Goal: Task Accomplishment & Management: Use online tool/utility

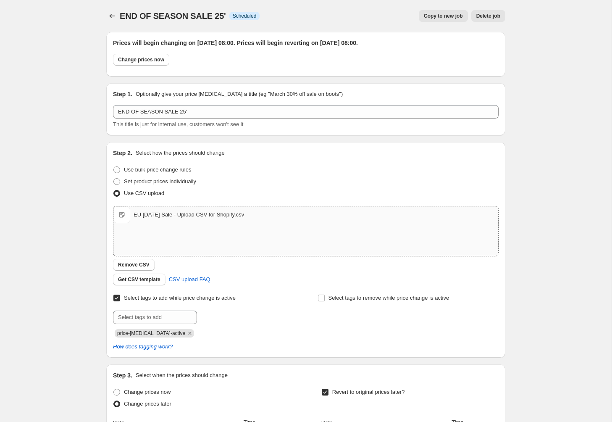
scroll to position [223, 0]
click at [134, 317] on input "text" at bounding box center [155, 317] width 84 height 13
type input "S"
type input "sale-script"
click at [233, 317] on span "sale-script" at bounding box center [228, 316] width 25 height 6
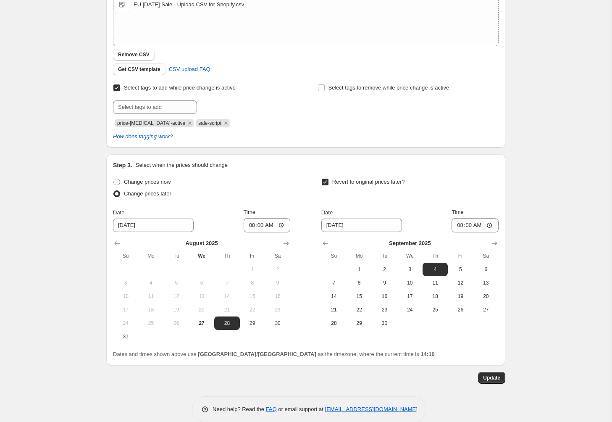
scroll to position [223, 0]
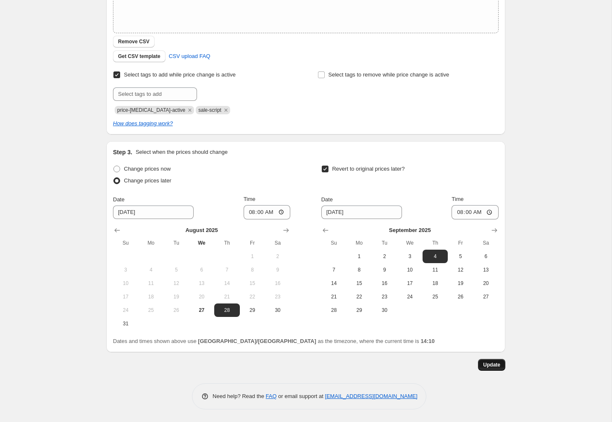
drag, startPoint x: 493, startPoint y: 373, endPoint x: 495, endPoint y: 366, distance: 6.4
click at [494, 372] on div "Prices will begin changing on 28 August 2025 at 08:00. Prices will begin revert…" at bounding box center [305, 105] width 399 height 607
click at [495, 366] on span "Update" at bounding box center [491, 364] width 17 height 7
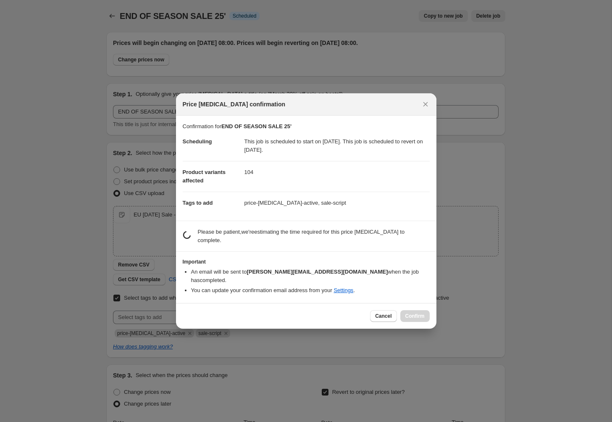
scroll to position [0, 0]
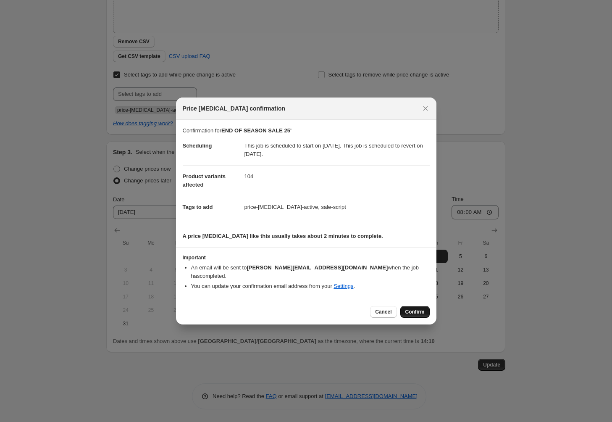
click at [417, 308] on span "Confirm" at bounding box center [414, 311] width 19 height 7
